Goal: Task Accomplishment & Management: Manage account settings

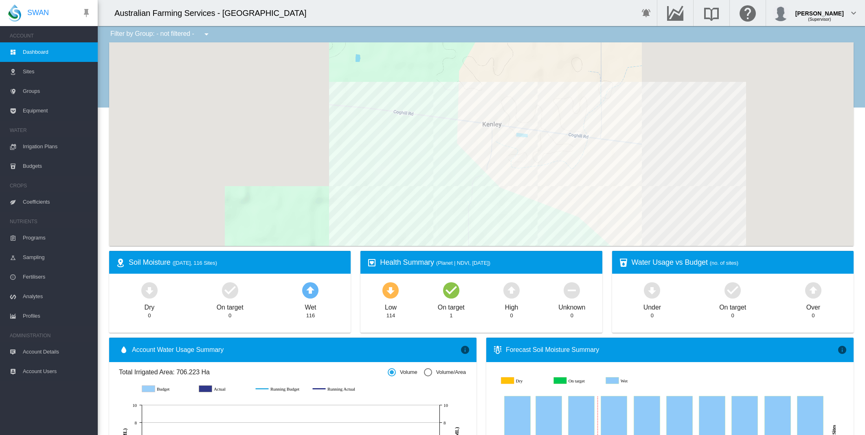
click at [795, 120] on div at bounding box center [481, 144] width 744 height 204
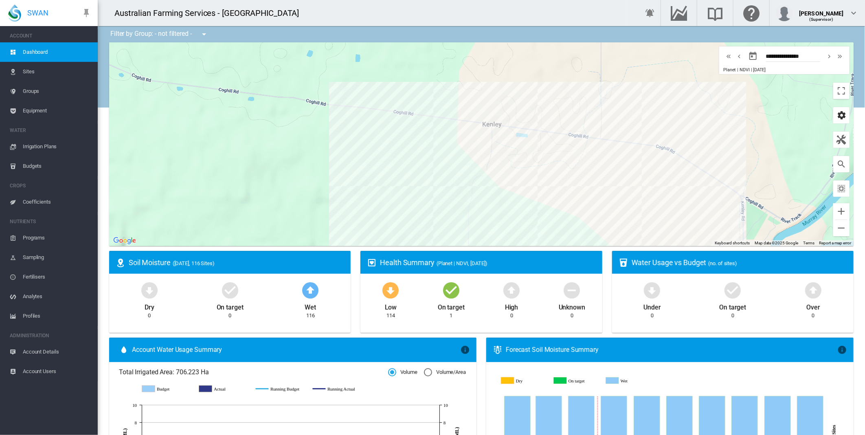
click at [837, 115] on md-icon "icon-cog" at bounding box center [841, 115] width 10 height 10
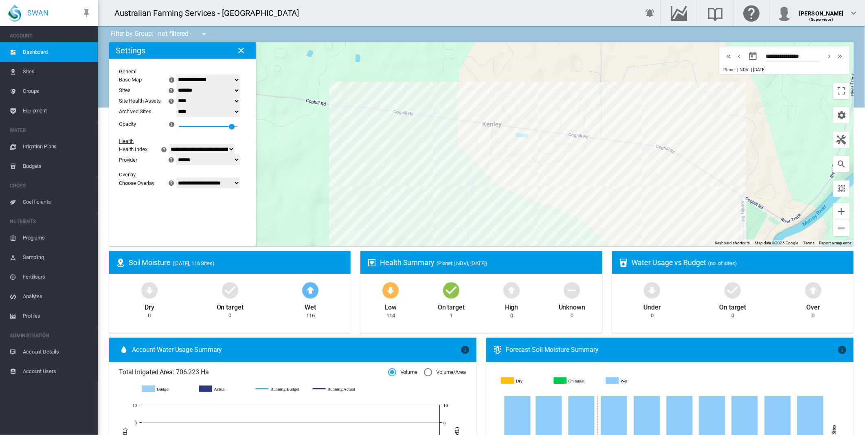
click at [236, 182] on select "**********" at bounding box center [208, 183] width 64 height 11
select select "********"
click at [181, 188] on select "**********" at bounding box center [208, 183] width 64 height 11
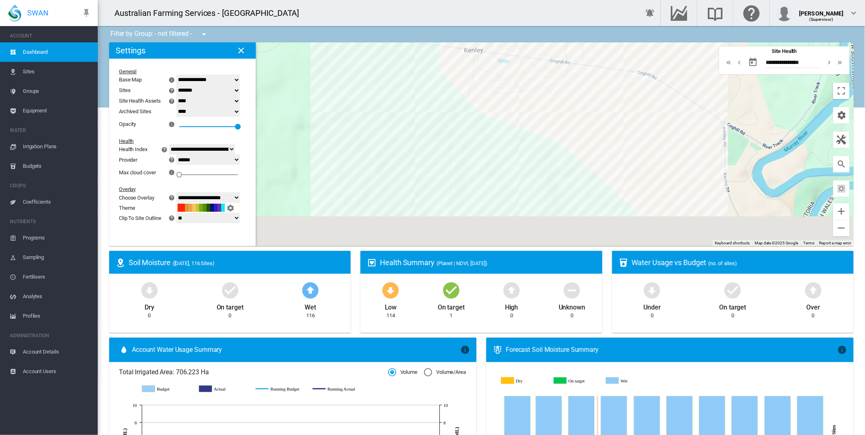
drag, startPoint x: 335, startPoint y: 213, endPoint x: 316, endPoint y: 138, distance: 77.4
click at [316, 138] on div at bounding box center [481, 144] width 744 height 204
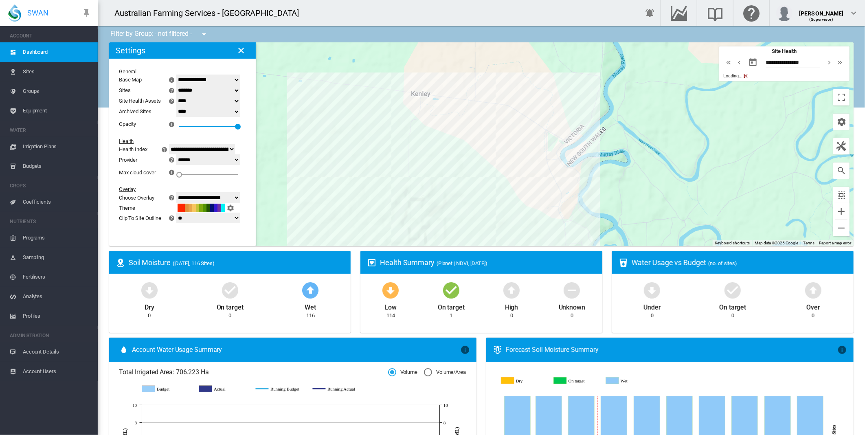
drag, startPoint x: 334, startPoint y: 163, endPoint x: 360, endPoint y: 155, distance: 26.9
click at [360, 155] on div at bounding box center [481, 144] width 744 height 204
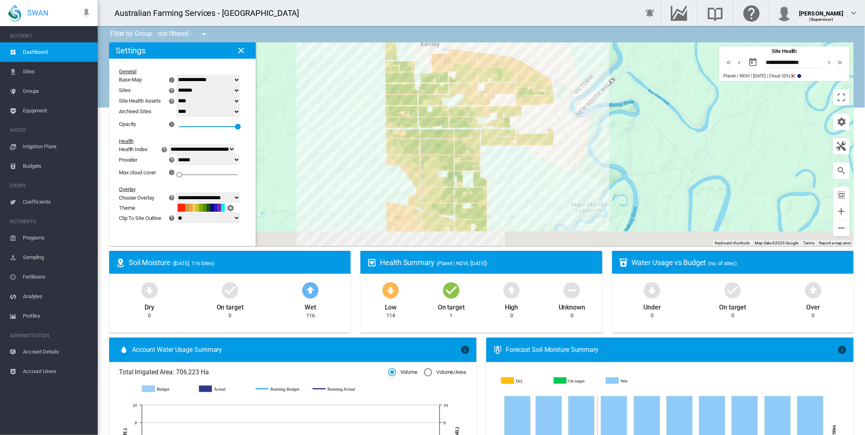
drag, startPoint x: 351, startPoint y: 182, endPoint x: 361, endPoint y: 127, distance: 55.9
click at [361, 127] on div at bounding box center [481, 144] width 744 height 204
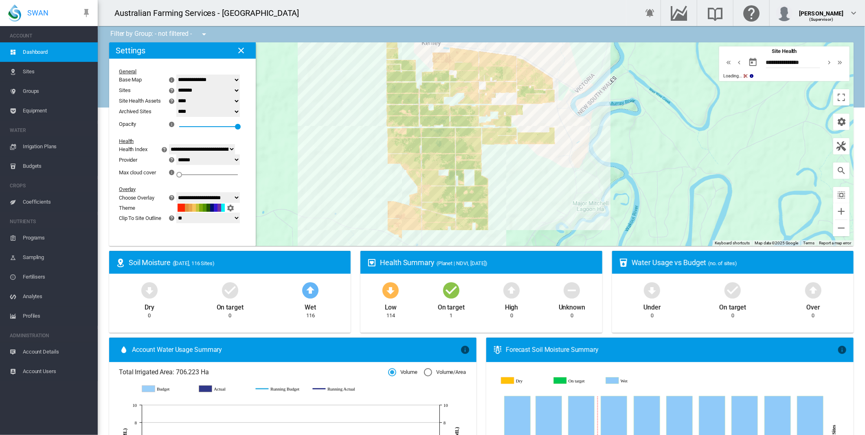
drag, startPoint x: 368, startPoint y: 202, endPoint x: 371, endPoint y: 180, distance: 22.5
click at [371, 180] on div at bounding box center [481, 144] width 744 height 204
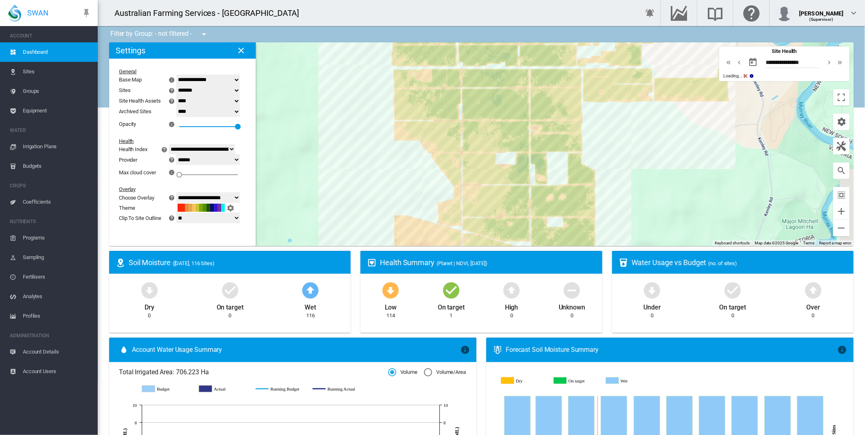
drag, startPoint x: 381, startPoint y: 166, endPoint x: 370, endPoint y: 182, distance: 19.8
click at [370, 182] on div at bounding box center [481, 144] width 744 height 204
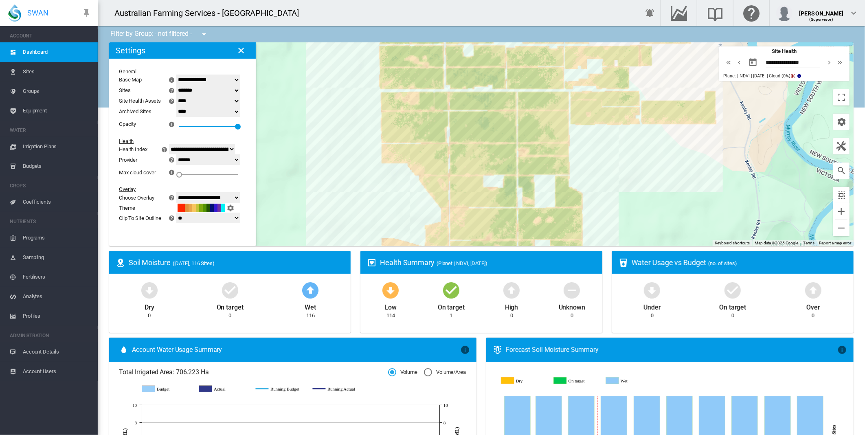
drag, startPoint x: 370, startPoint y: 184, endPoint x: 364, endPoint y: 191, distance: 9.0
click at [364, 191] on div at bounding box center [481, 144] width 744 height 204
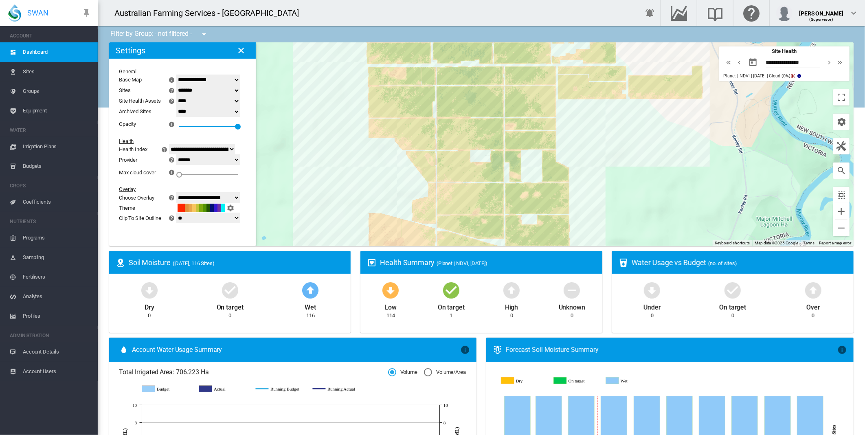
drag, startPoint x: 354, startPoint y: 214, endPoint x: 339, endPoint y: 177, distance: 39.8
click at [340, 181] on div at bounding box center [481, 144] width 744 height 204
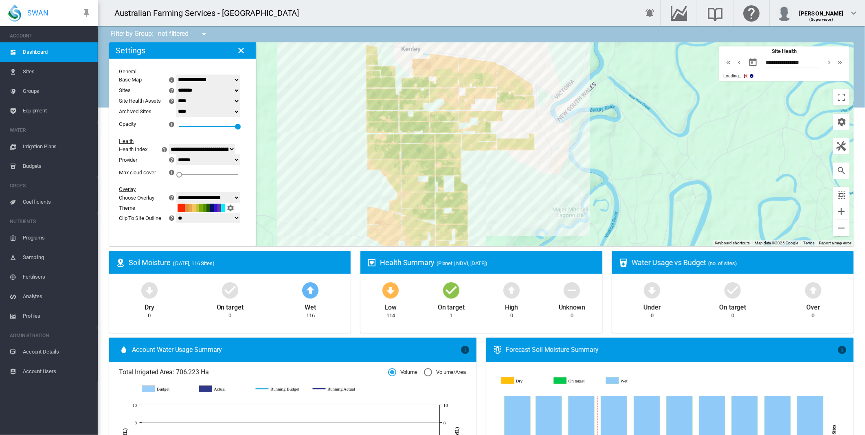
drag, startPoint x: 373, startPoint y: 167, endPoint x: 373, endPoint y: 189, distance: 22.0
click at [373, 189] on div at bounding box center [481, 144] width 744 height 204
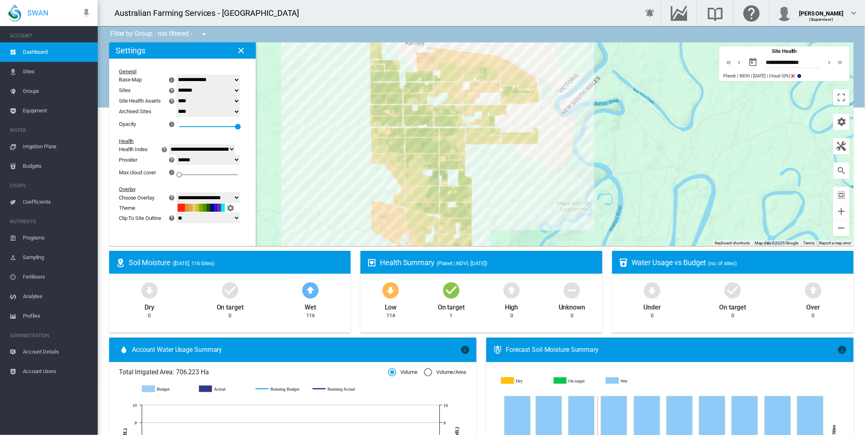
drag, startPoint x: 326, startPoint y: 196, endPoint x: 331, endPoint y: 186, distance: 11.1
click at [331, 186] on div at bounding box center [481, 144] width 744 height 204
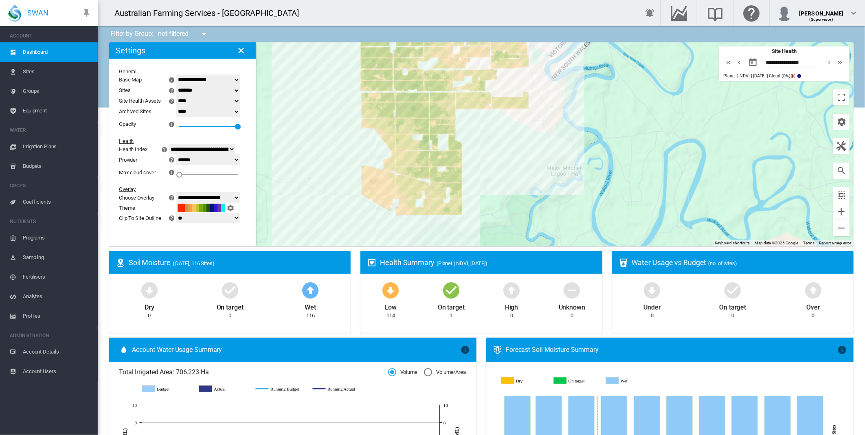
drag, startPoint x: 318, startPoint y: 186, endPoint x: 308, endPoint y: 139, distance: 48.1
click at [308, 139] on div at bounding box center [481, 144] width 744 height 204
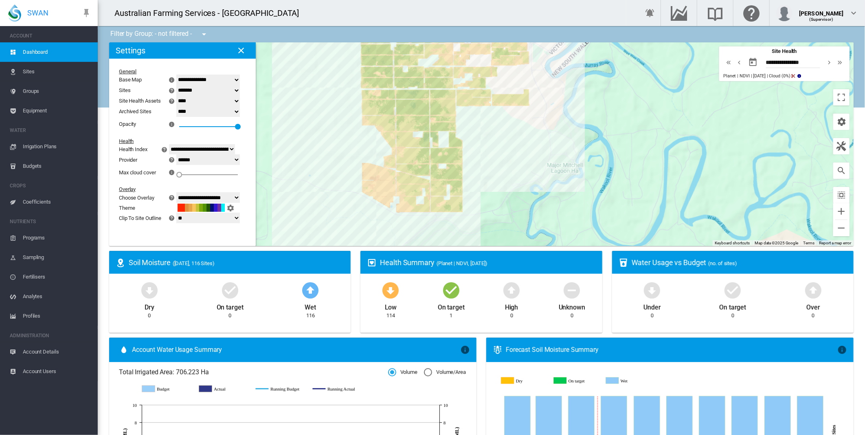
drag, startPoint x: 307, startPoint y: 151, endPoint x: 307, endPoint y: 162, distance: 10.6
click at [307, 162] on div at bounding box center [481, 144] width 744 height 204
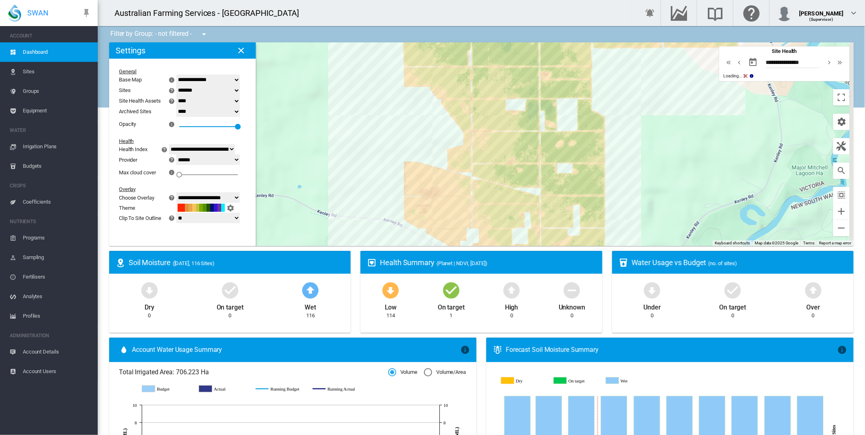
drag, startPoint x: 335, startPoint y: 169, endPoint x: 324, endPoint y: 148, distance: 23.7
click at [324, 148] on div at bounding box center [481, 144] width 744 height 204
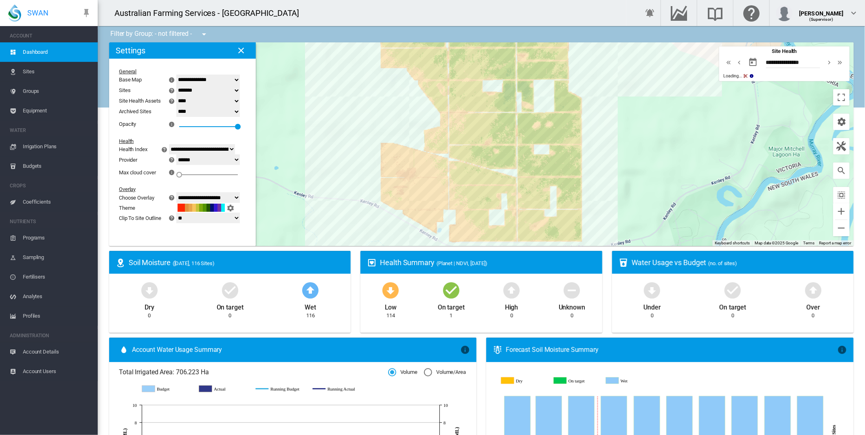
drag, startPoint x: 355, startPoint y: 157, endPoint x: 336, endPoint y: 141, distance: 25.1
click at [336, 141] on div at bounding box center [481, 144] width 744 height 204
click at [825, 61] on md-icon "icon-chevron-right" at bounding box center [829, 62] width 9 height 10
drag, startPoint x: 182, startPoint y: 173, endPoint x: 192, endPoint y: 174, distance: 10.2
click at [192, 174] on div at bounding box center [188, 175] width 8 height 8
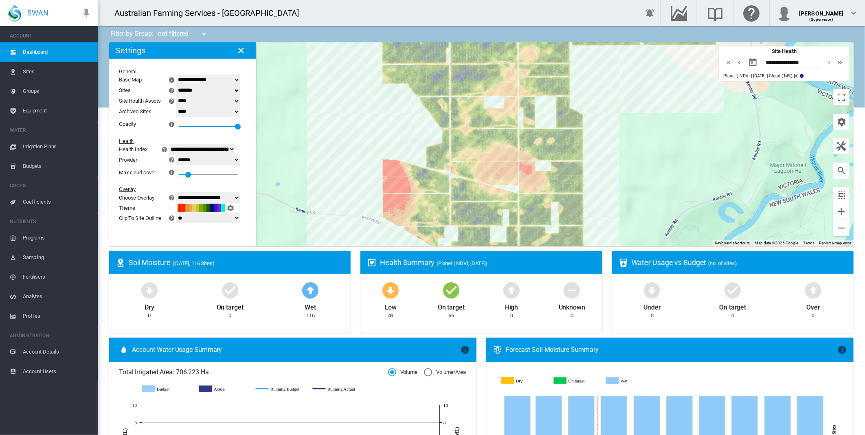
drag, startPoint x: 284, startPoint y: 136, endPoint x: 286, endPoint y: 155, distance: 19.2
click at [286, 155] on div at bounding box center [481, 144] width 744 height 204
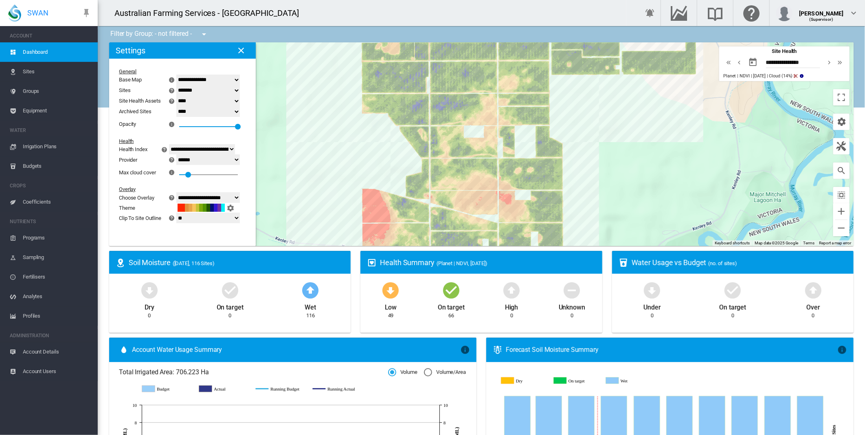
drag, startPoint x: 364, startPoint y: 144, endPoint x: 349, endPoint y: 163, distance: 24.4
click at [349, 163] on div at bounding box center [481, 144] width 744 height 204
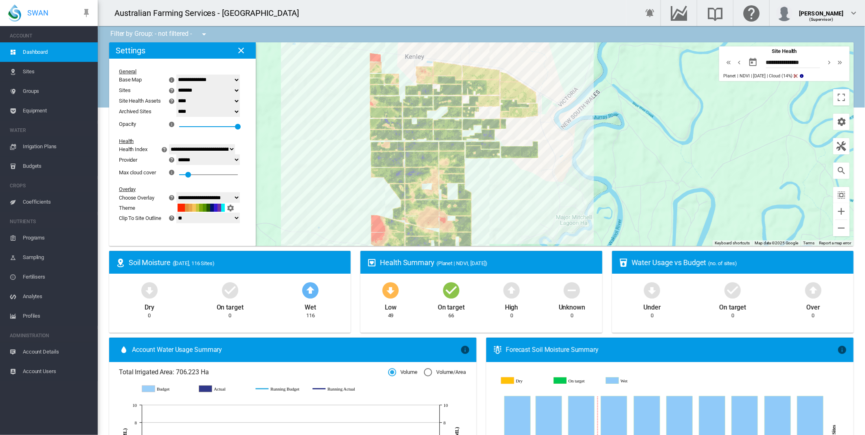
drag, startPoint x: 350, startPoint y: 168, endPoint x: 352, endPoint y: 186, distance: 17.6
click at [352, 186] on div at bounding box center [481, 144] width 744 height 204
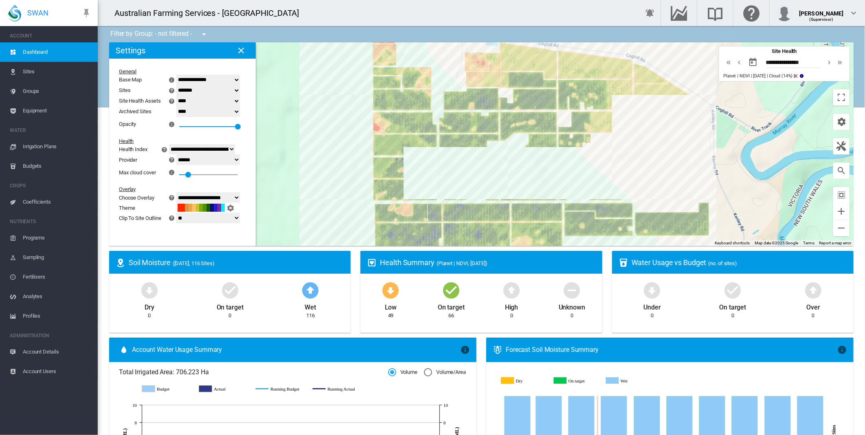
drag, startPoint x: 345, startPoint y: 161, endPoint x: 345, endPoint y: 129, distance: 32.2
click at [345, 129] on div at bounding box center [481, 144] width 744 height 204
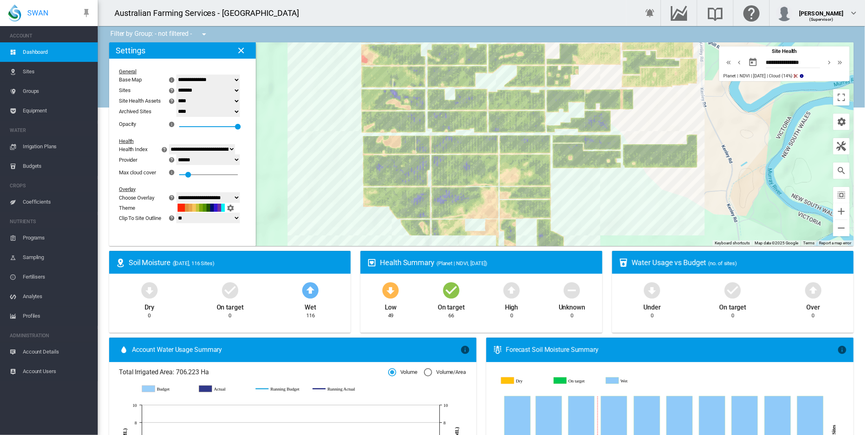
drag, startPoint x: 324, startPoint y: 132, endPoint x: 324, endPoint y: 77, distance: 54.6
click at [316, 75] on div at bounding box center [481, 144] width 744 height 204
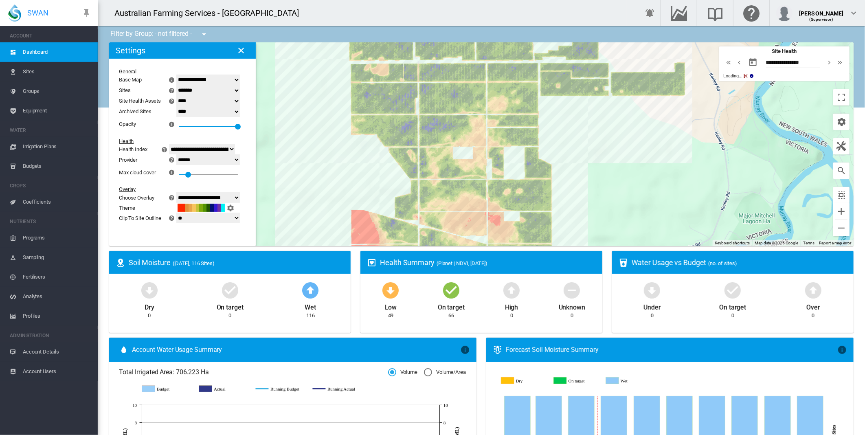
drag, startPoint x: 351, startPoint y: 185, endPoint x: 337, endPoint y: 131, distance: 55.9
click at [337, 131] on div at bounding box center [481, 144] width 744 height 204
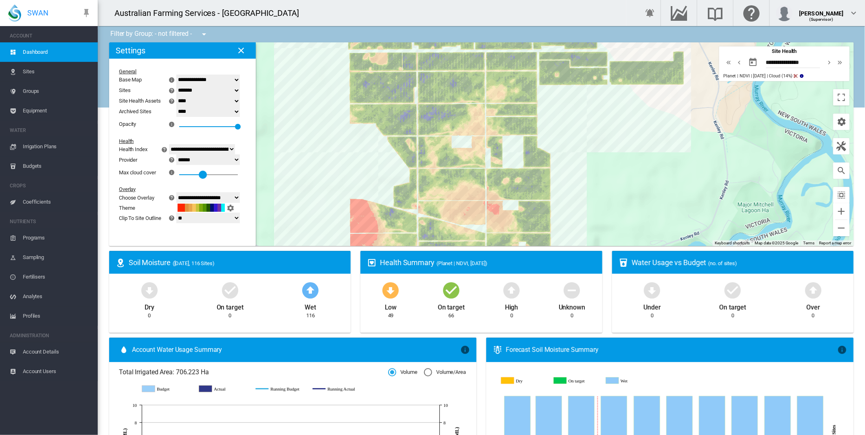
drag, startPoint x: 195, startPoint y: 173, endPoint x: 216, endPoint y: 173, distance: 21.2
click at [207, 173] on div at bounding box center [203, 175] width 8 height 8
drag, startPoint x: 213, startPoint y: 173, endPoint x: 250, endPoint y: 170, distance: 36.3
click at [246, 170] on md-content "**********" at bounding box center [177, 148] width 137 height 178
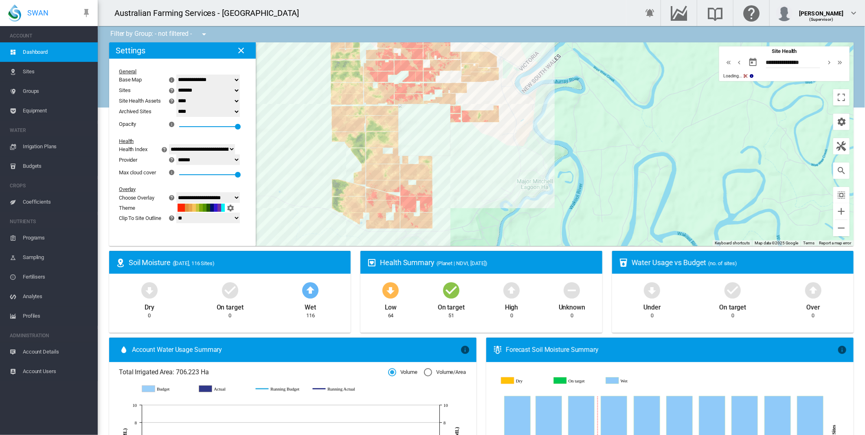
drag, startPoint x: 285, startPoint y: 165, endPoint x: 309, endPoint y: 154, distance: 26.4
click at [309, 154] on div at bounding box center [481, 144] width 744 height 204
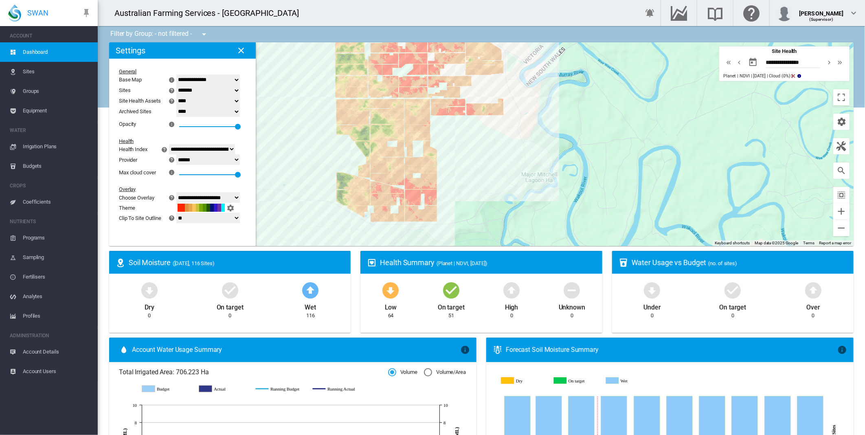
click at [734, 62] on md-icon "icon-chevron-left" at bounding box center [738, 62] width 9 height 10
type input "**********"
click at [272, 183] on div at bounding box center [481, 144] width 744 height 204
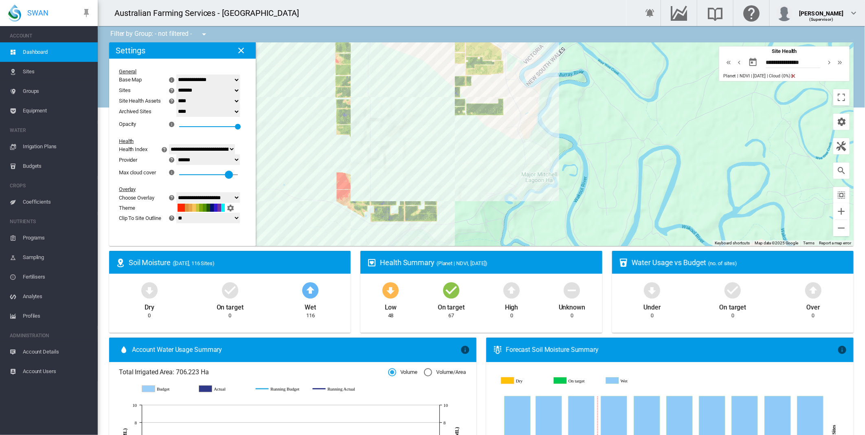
click at [233, 173] on div at bounding box center [229, 175] width 8 height 8
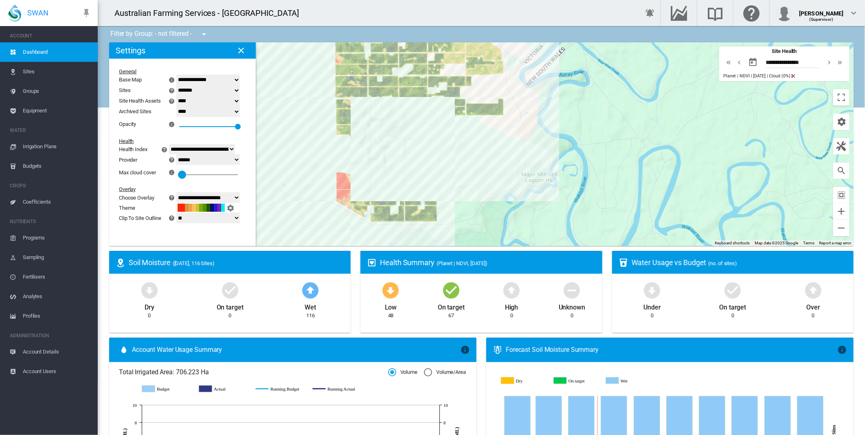
drag, startPoint x: 226, startPoint y: 173, endPoint x: 186, endPoint y: 176, distance: 39.2
click at [186, 176] on div at bounding box center [182, 175] width 8 height 8
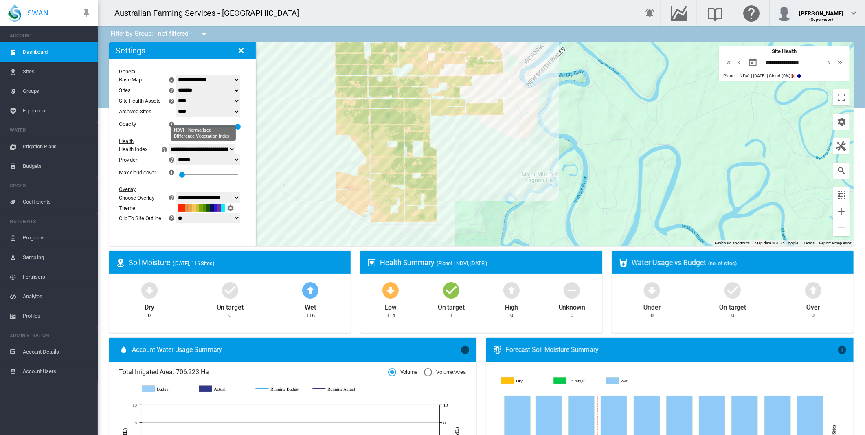
click at [235, 151] on select "**********" at bounding box center [202, 149] width 66 height 11
select select "**********"
click at [179, 145] on select "**********" at bounding box center [202, 149] width 66 height 11
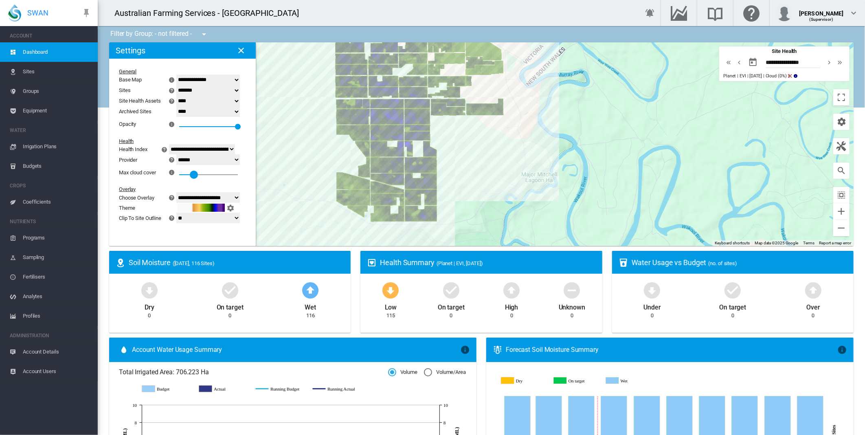
drag, startPoint x: 185, startPoint y: 176, endPoint x: 199, endPoint y: 175, distance: 13.8
click at [198, 175] on div at bounding box center [194, 175] width 8 height 8
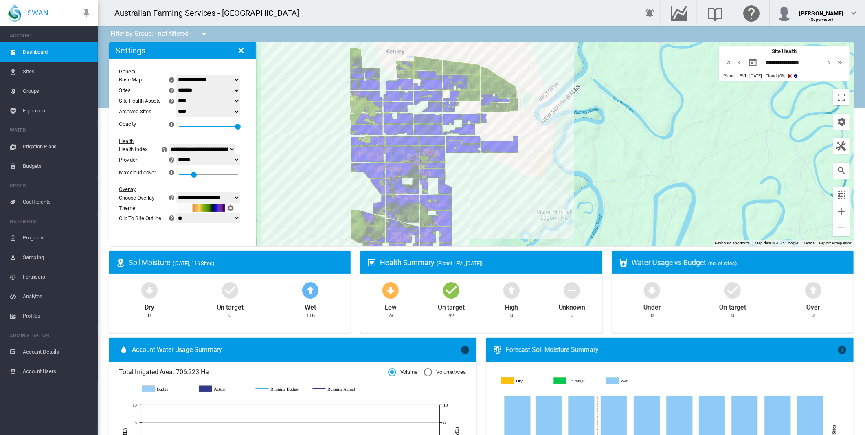
drag, startPoint x: 272, startPoint y: 155, endPoint x: 290, endPoint y: 198, distance: 46.7
click at [290, 198] on div at bounding box center [481, 144] width 744 height 204
